Goal: Communication & Community: Answer question/provide support

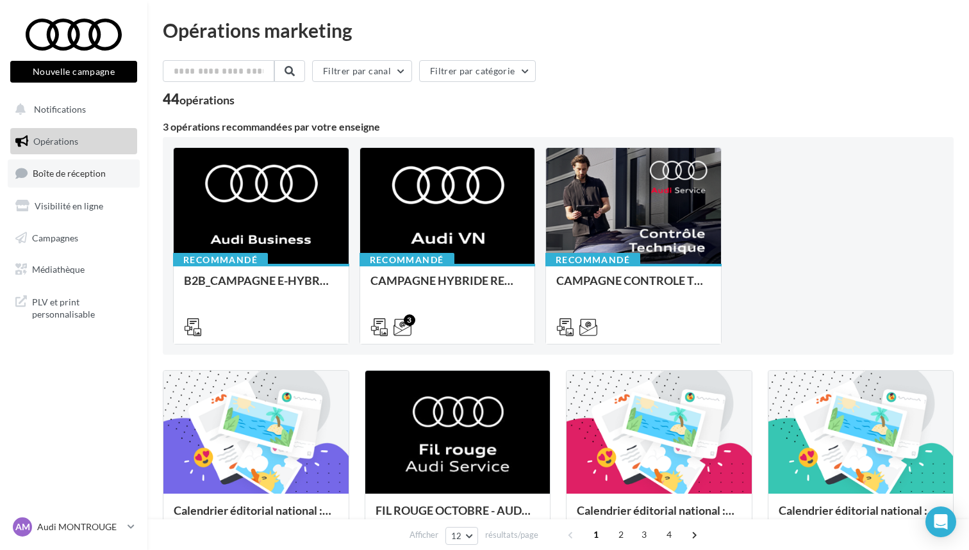
click at [78, 169] on span "Boîte de réception" at bounding box center [69, 173] width 73 height 11
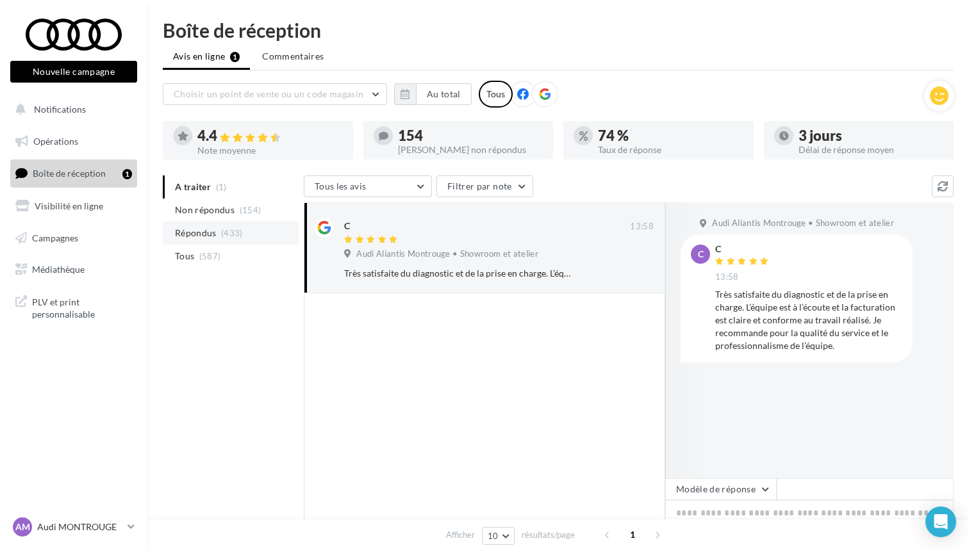
click at [208, 235] on span "Répondus" at bounding box center [196, 233] width 42 height 13
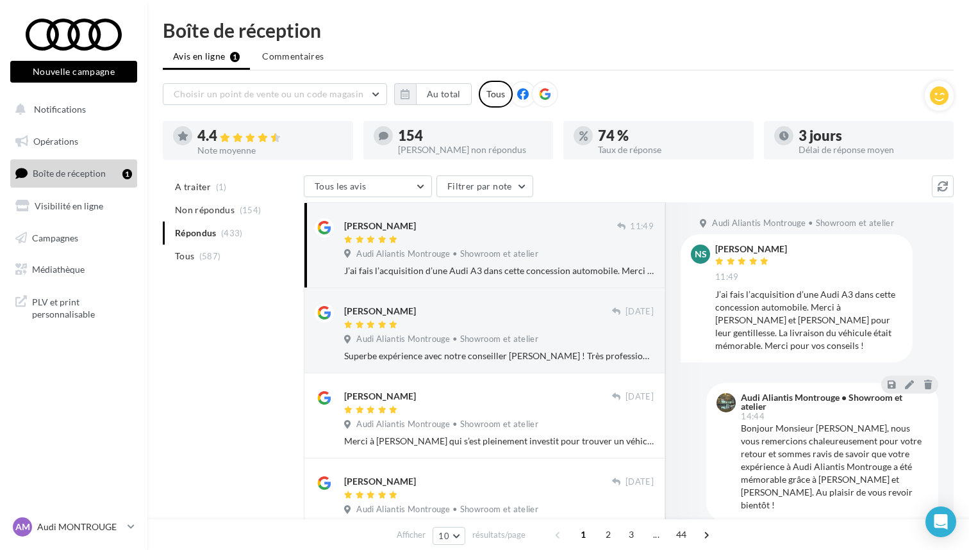
click at [387, 256] on span "Audi Aliantis Montrouge • Showroom et atelier" at bounding box center [447, 255] width 182 height 12
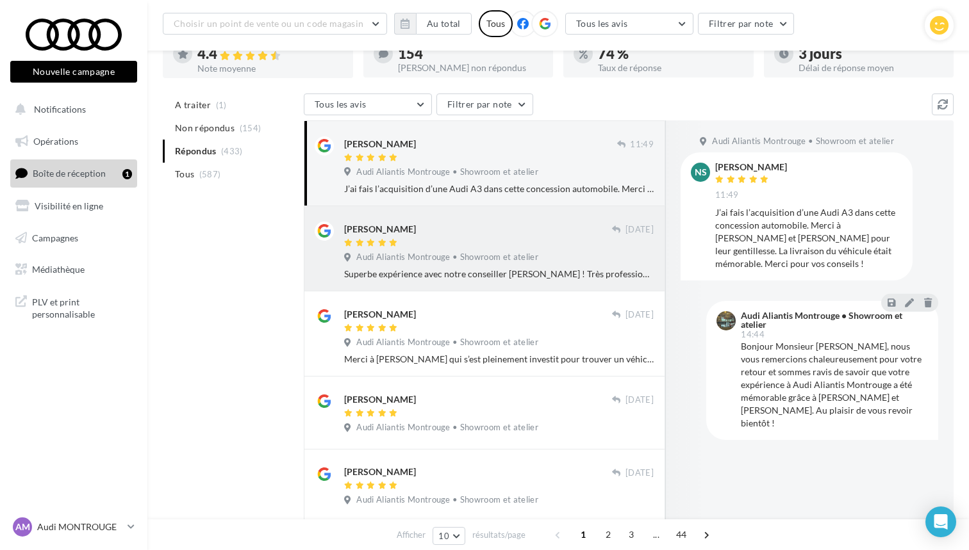
scroll to position [94, 0]
click at [411, 260] on span "Audi Aliantis Montrouge • Showroom et atelier" at bounding box center [447, 257] width 182 height 12
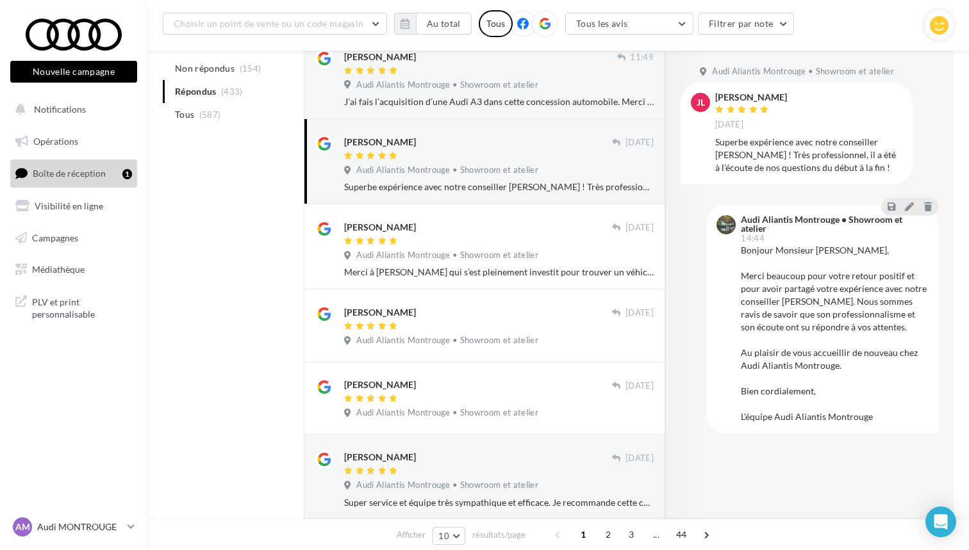
scroll to position [179, 0]
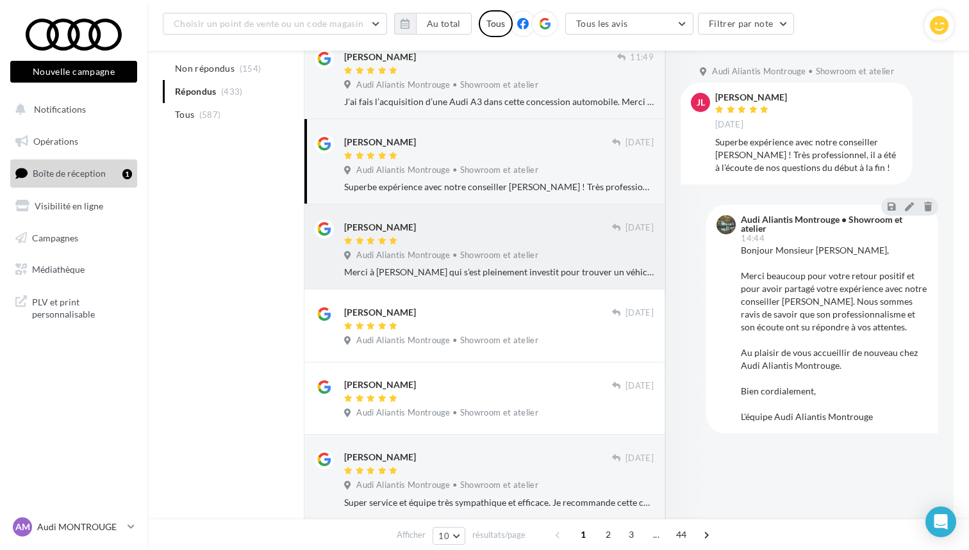
click at [390, 225] on div "Sebastien Bienvenu" at bounding box center [380, 227] width 72 height 13
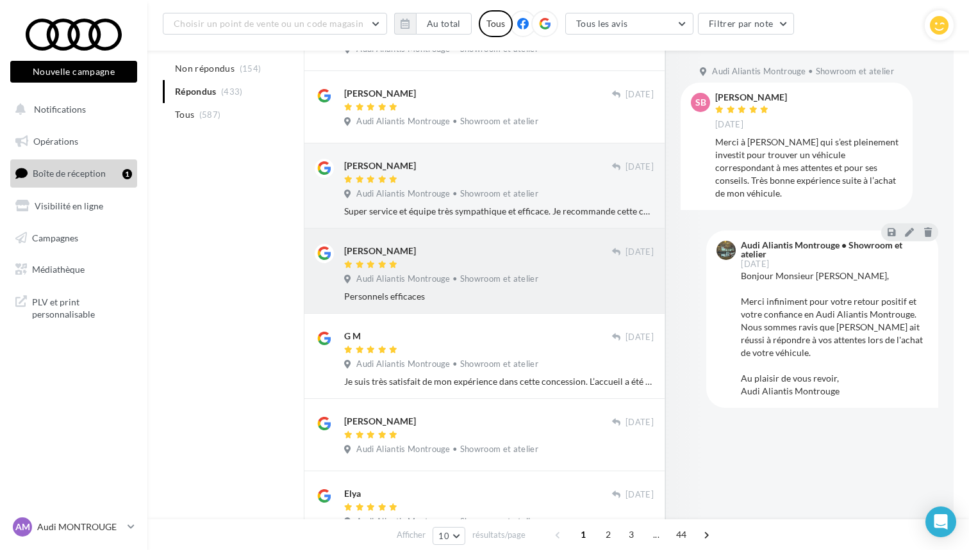
scroll to position [470, 0]
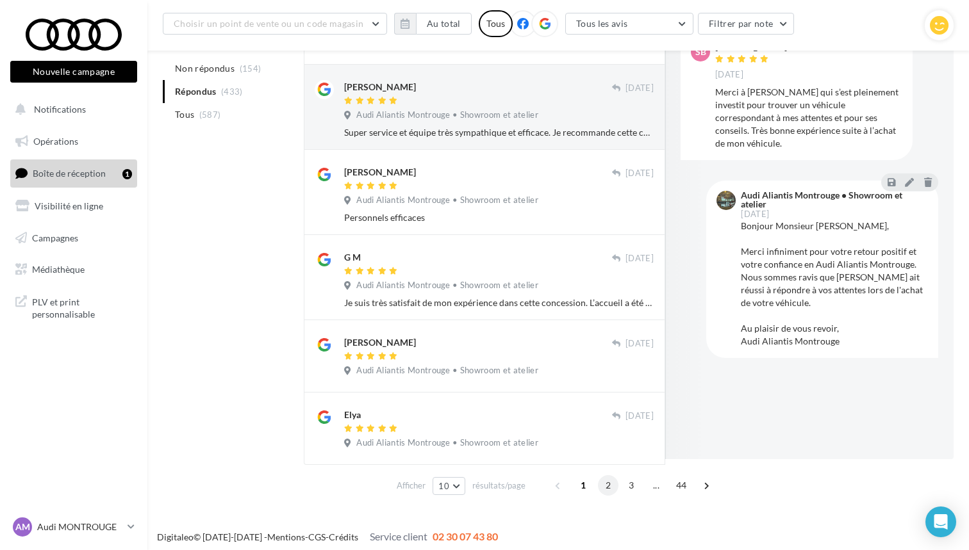
click at [609, 479] on span "2" at bounding box center [608, 486] width 21 height 21
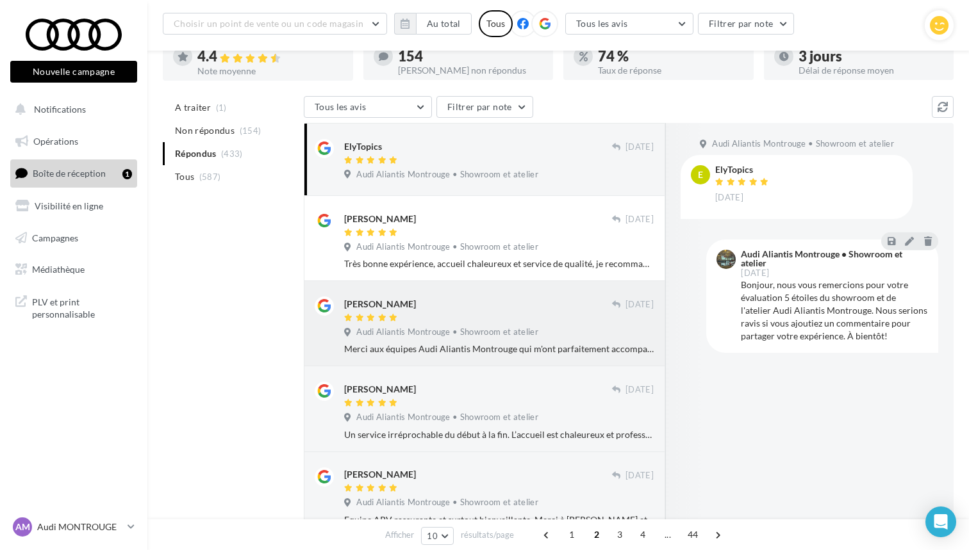
scroll to position [80, 0]
click at [61, 169] on span "Boîte de réception" at bounding box center [69, 173] width 73 height 11
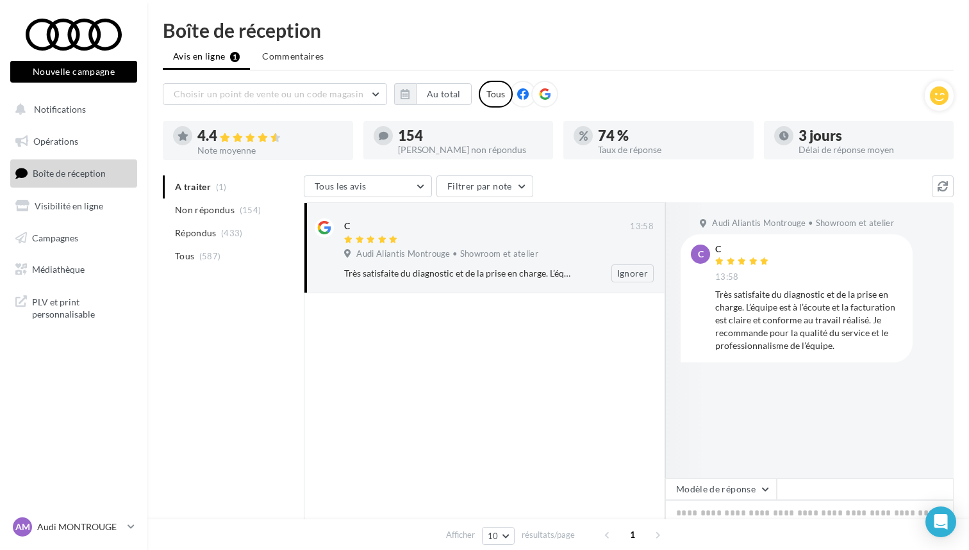
click at [413, 256] on span "Audi Aliantis Montrouge • Showroom et atelier" at bounding box center [447, 255] width 182 height 12
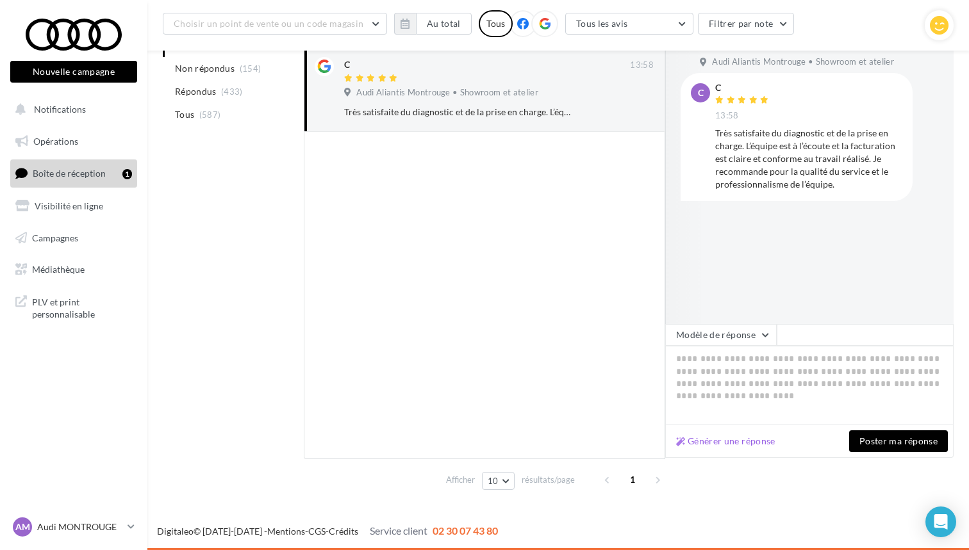
scroll to position [178, 0]
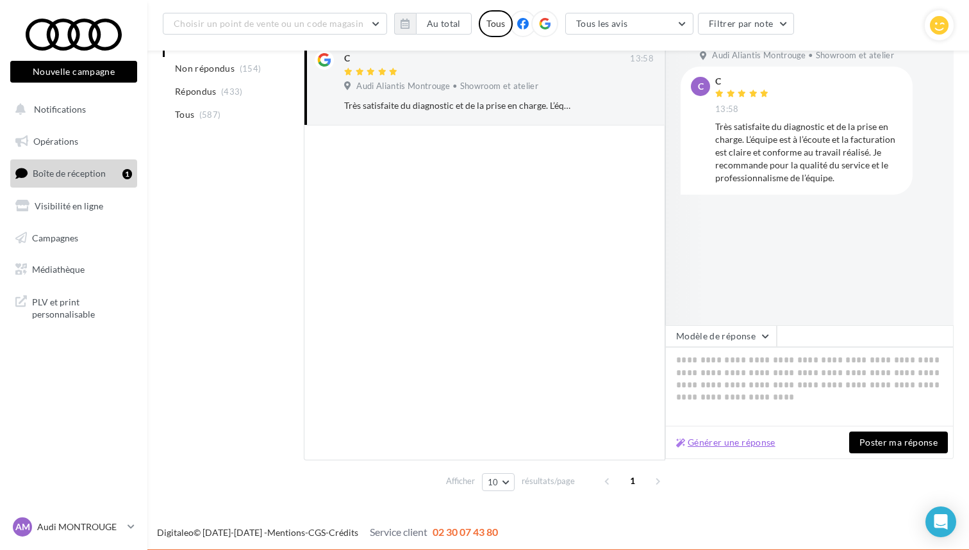
click at [729, 443] on button "Générer une réponse" at bounding box center [726, 442] width 110 height 15
type textarea "**********"
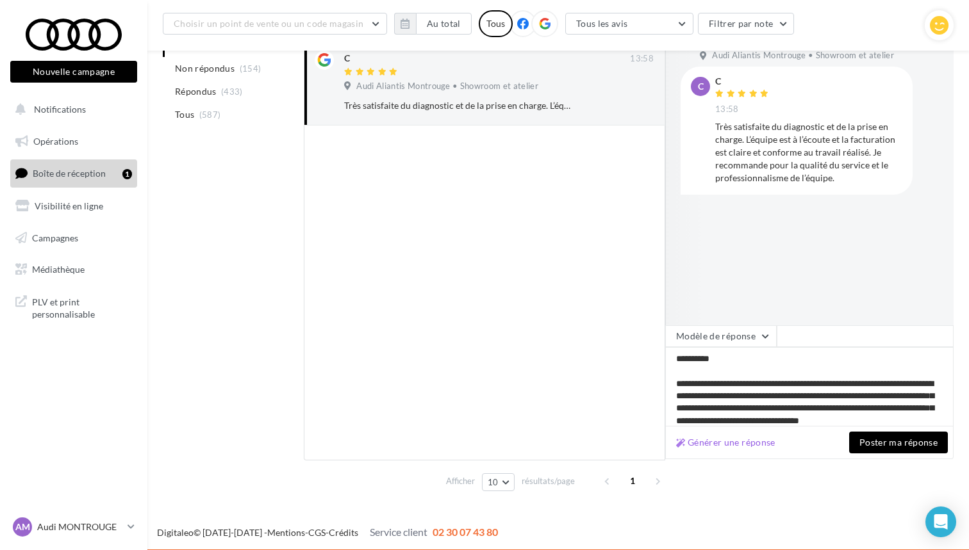
click at [889, 451] on button "Poster ma réponse" at bounding box center [898, 443] width 99 height 22
